Goal: Information Seeking & Learning: Understand process/instructions

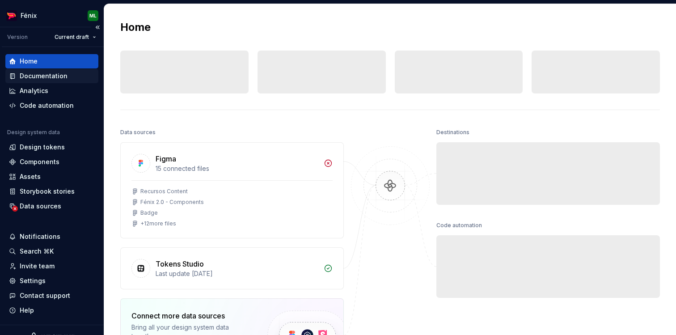
click at [57, 80] on div "Documentation" at bounding box center [44, 76] width 48 height 9
click at [60, 76] on div "Documentation" at bounding box center [44, 76] width 48 height 9
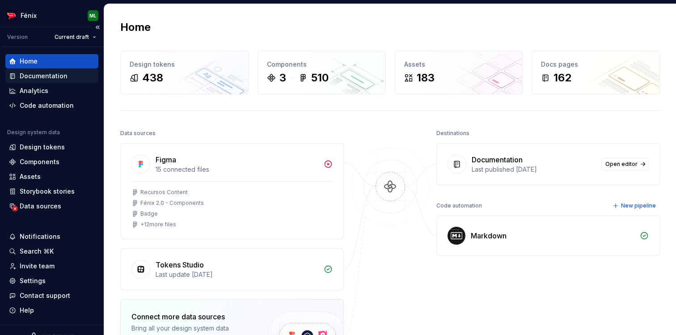
click at [60, 76] on div "Documentation" at bounding box center [44, 76] width 48 height 9
click at [54, 73] on div "Documentation" at bounding box center [44, 76] width 48 height 9
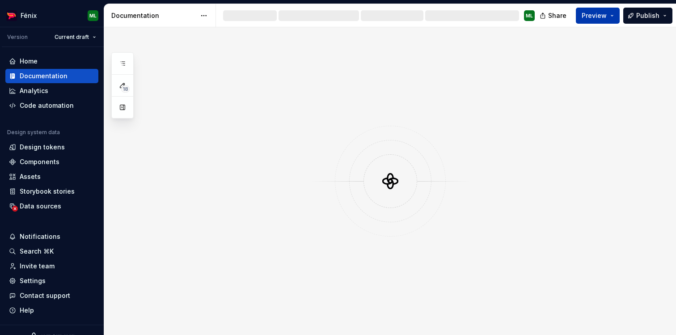
click at [612, 12] on button "Preview" at bounding box center [598, 16] width 44 height 16
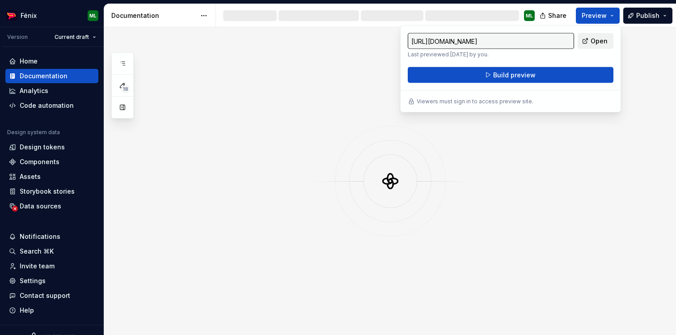
type input "[URL][DOMAIN_NAME]"
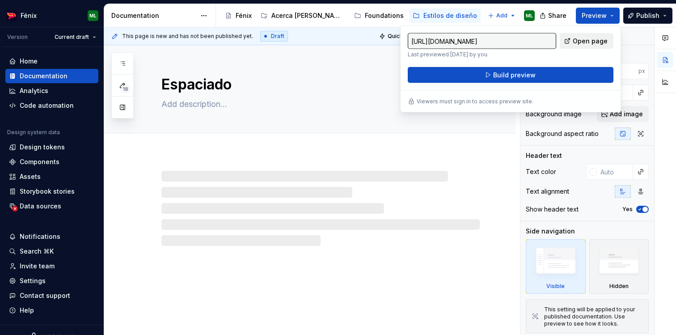
click at [595, 40] on span "Open page" at bounding box center [590, 41] width 35 height 9
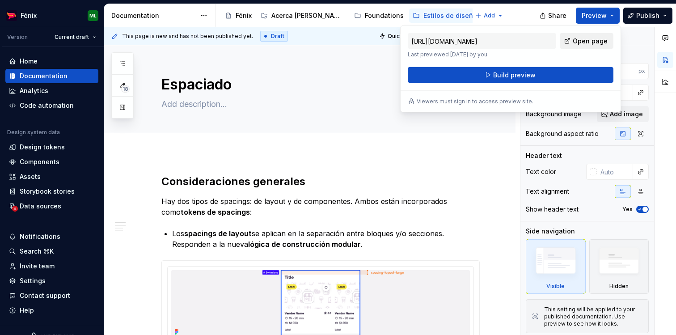
type textarea "*"
